Goal: Transaction & Acquisition: Book appointment/travel/reservation

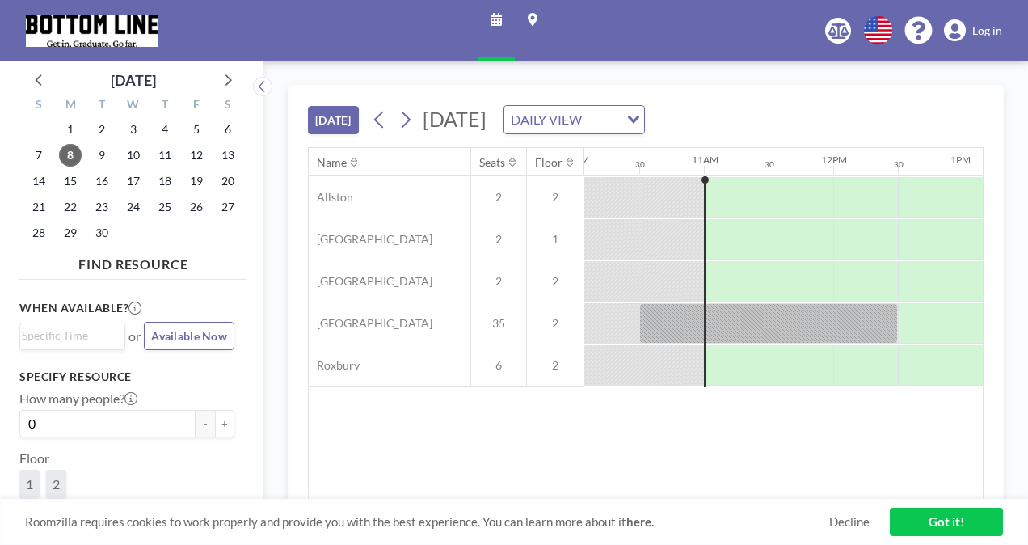
scroll to position [0, 1358]
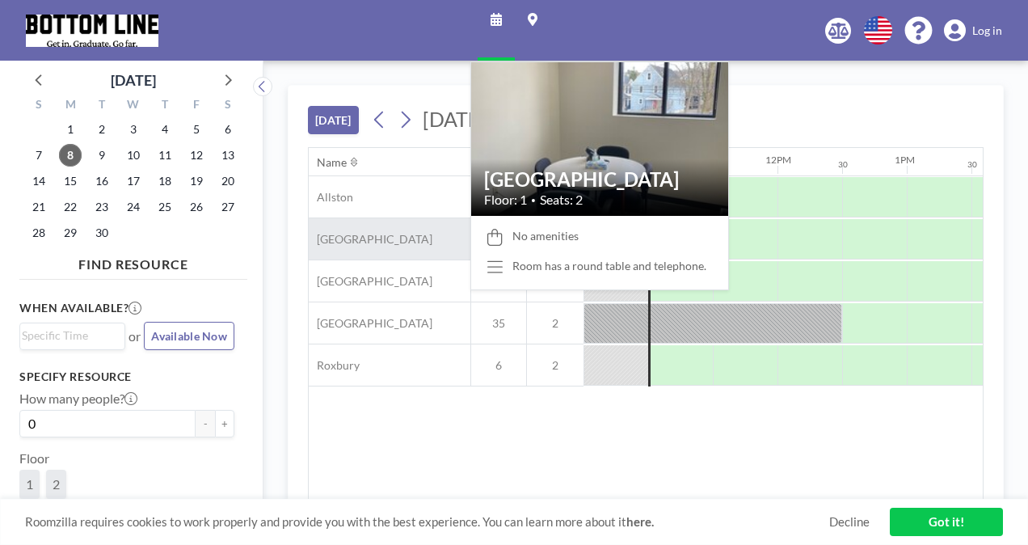
click at [380, 239] on div "[GEOGRAPHIC_DATA]" at bounding box center [390, 238] width 162 height 41
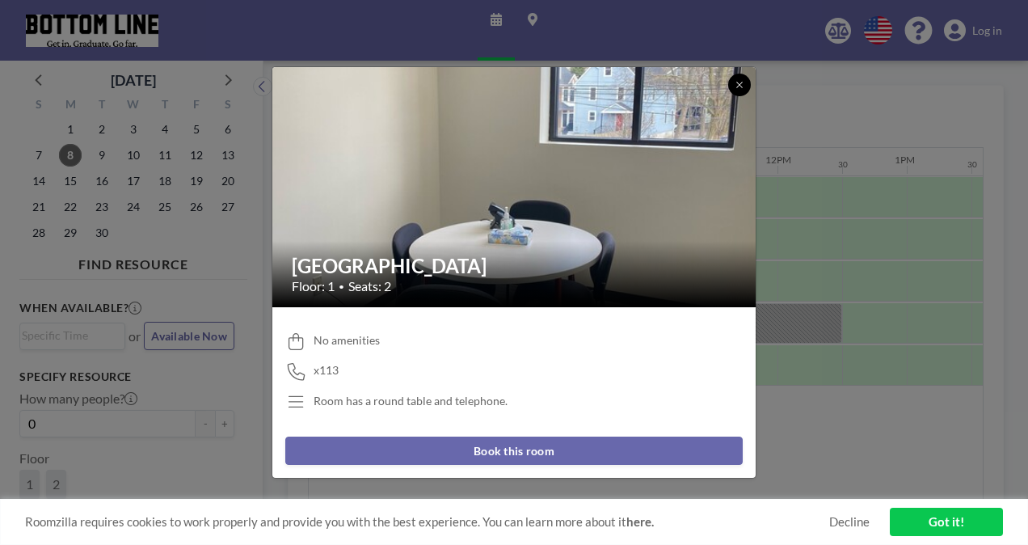
click at [739, 80] on icon at bounding box center [740, 85] width 10 height 10
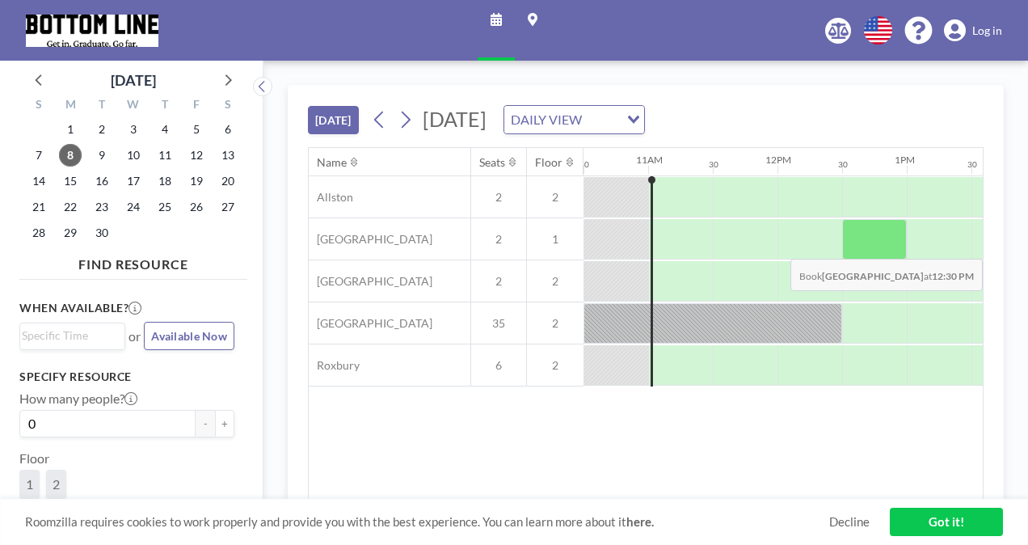
click at [860, 245] on div at bounding box center [875, 239] width 65 height 40
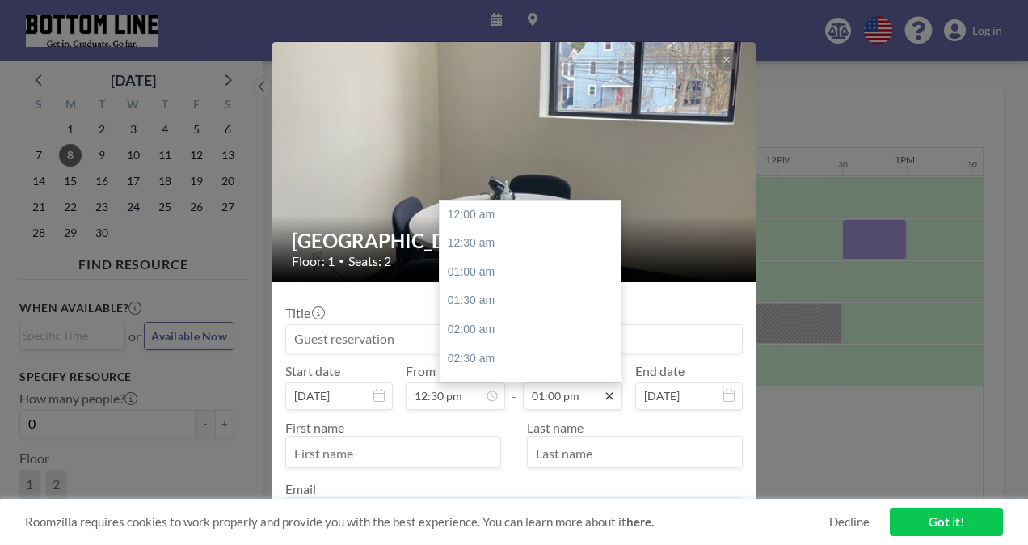
scroll to position [748, 0]
click at [522, 276] on div "02:00 pm" at bounding box center [534, 272] width 189 height 29
type input "02:00 pm"
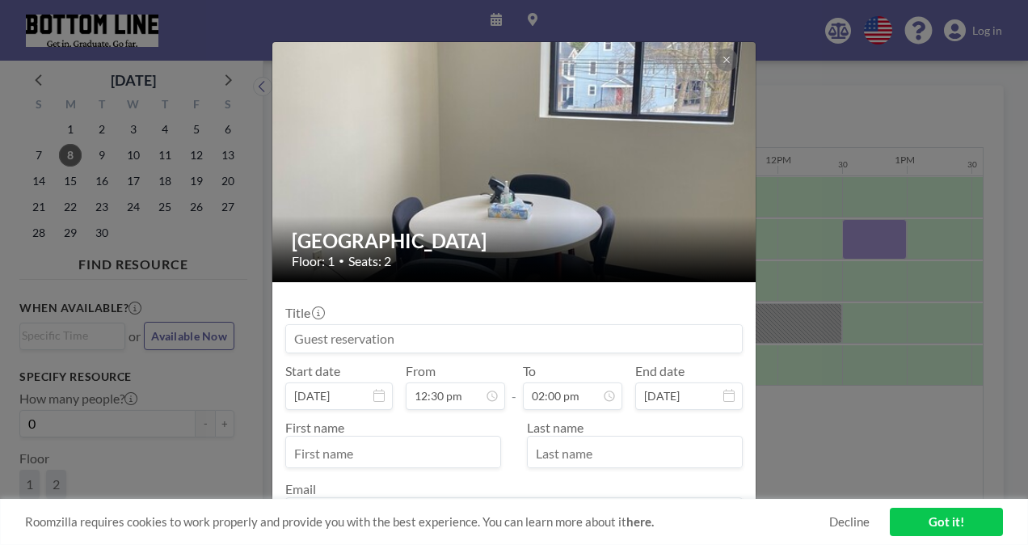
click at [438, 344] on input at bounding box center [514, 338] width 456 height 27
type input "P"
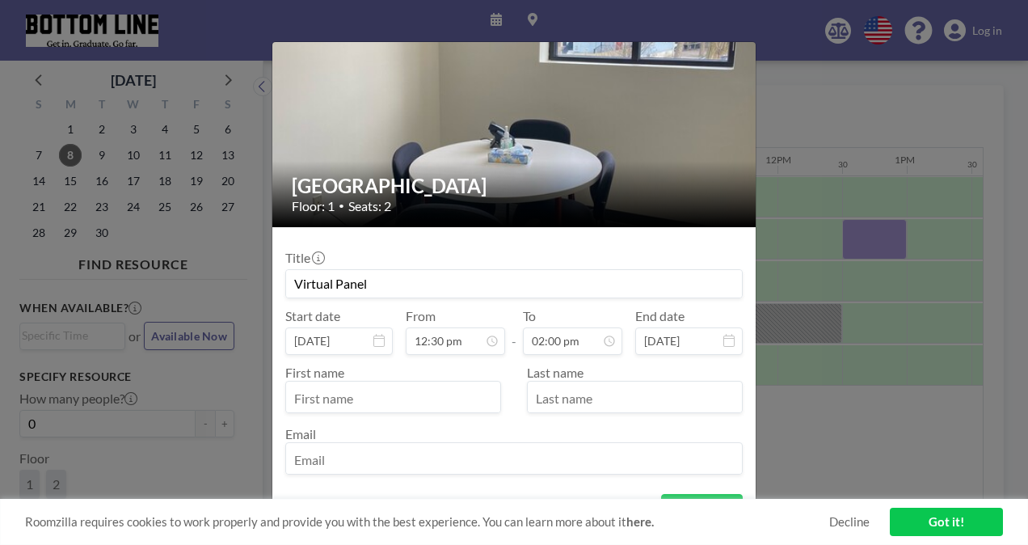
scroll to position [80, 0]
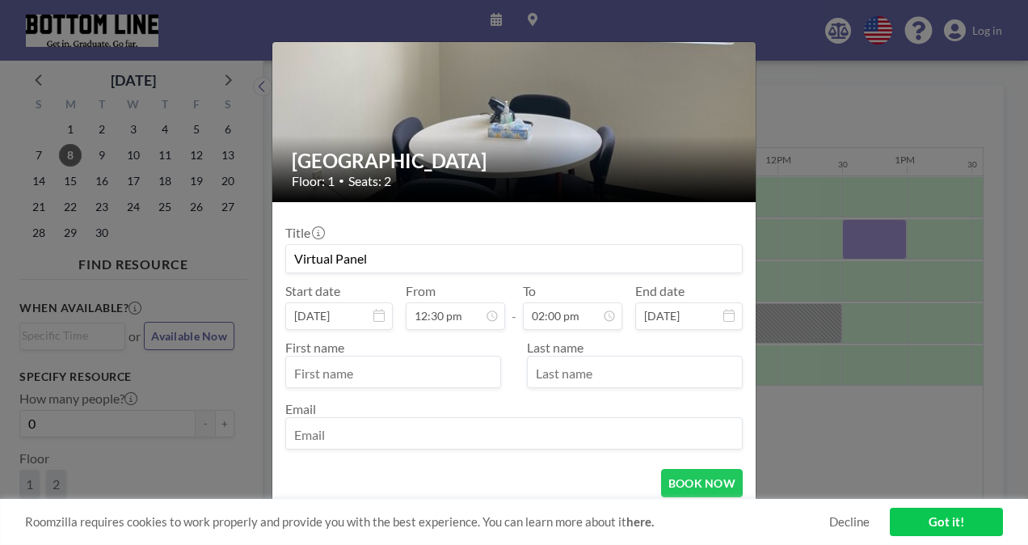
type input "Virtual Panel"
click at [432, 361] on input "text" at bounding box center [393, 373] width 214 height 27
type input "[PERSON_NAME]"
type input "[EMAIL_ADDRESS][DOMAIN_NAME]"
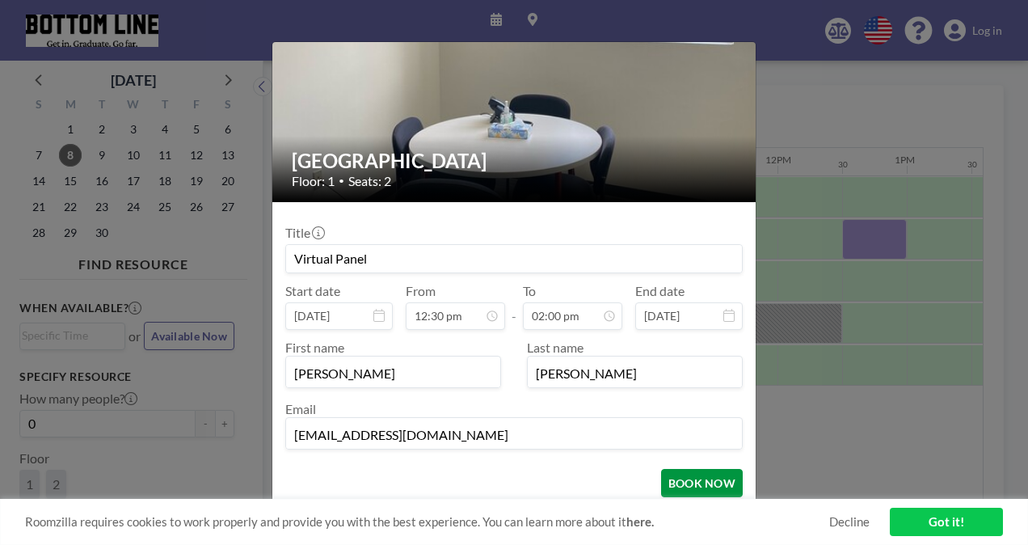
click at [676, 488] on button "BOOK NOW" at bounding box center [702, 483] width 82 height 28
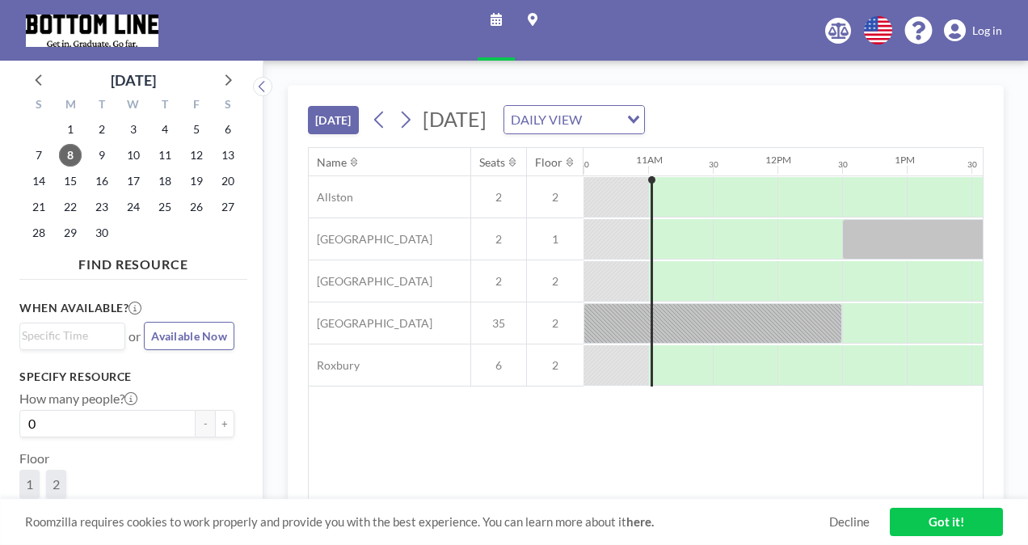
click at [931, 511] on link "Got it!" at bounding box center [946, 522] width 113 height 28
